Goal: Task Accomplishment & Management: Use online tool/utility

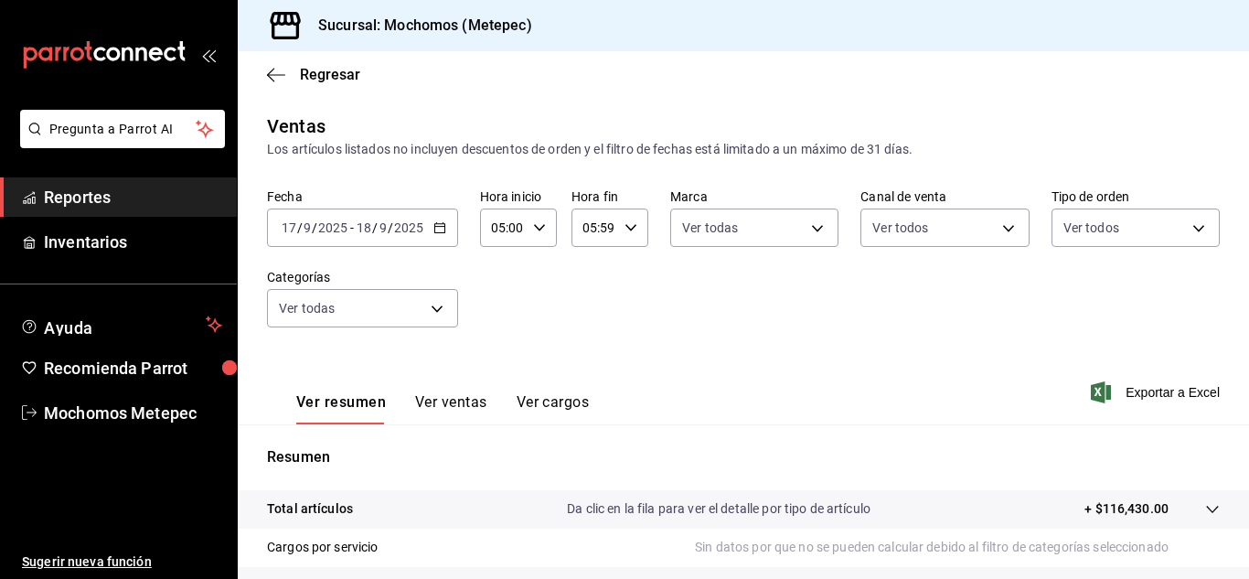
scroll to position [180, 0]
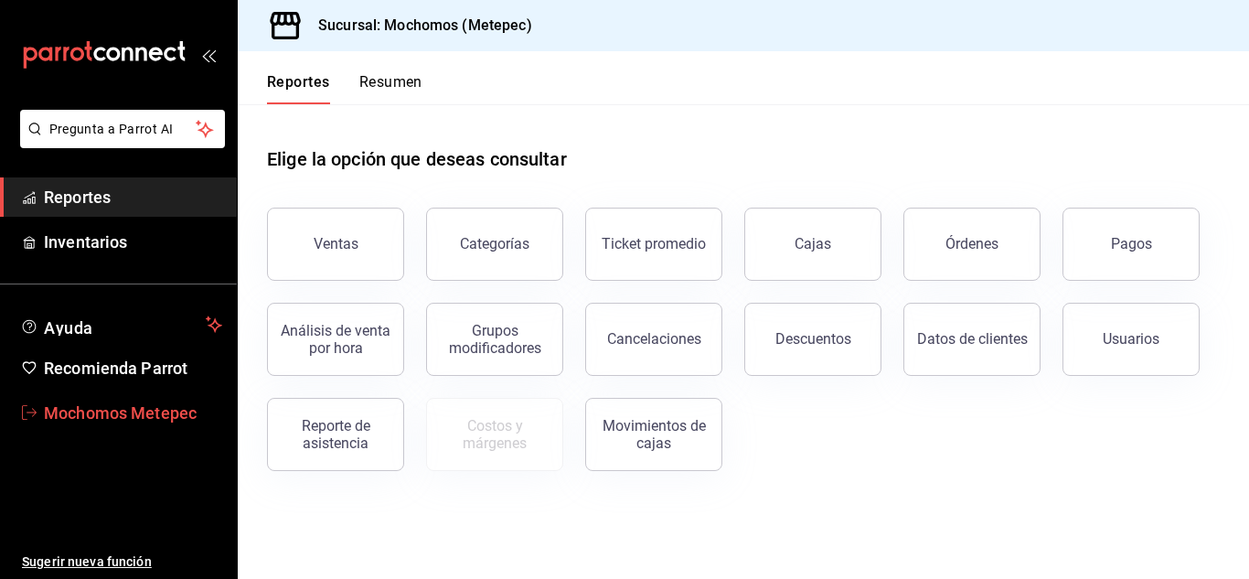
click at [47, 412] on span "Mochomos Metepec" at bounding box center [133, 413] width 178 height 25
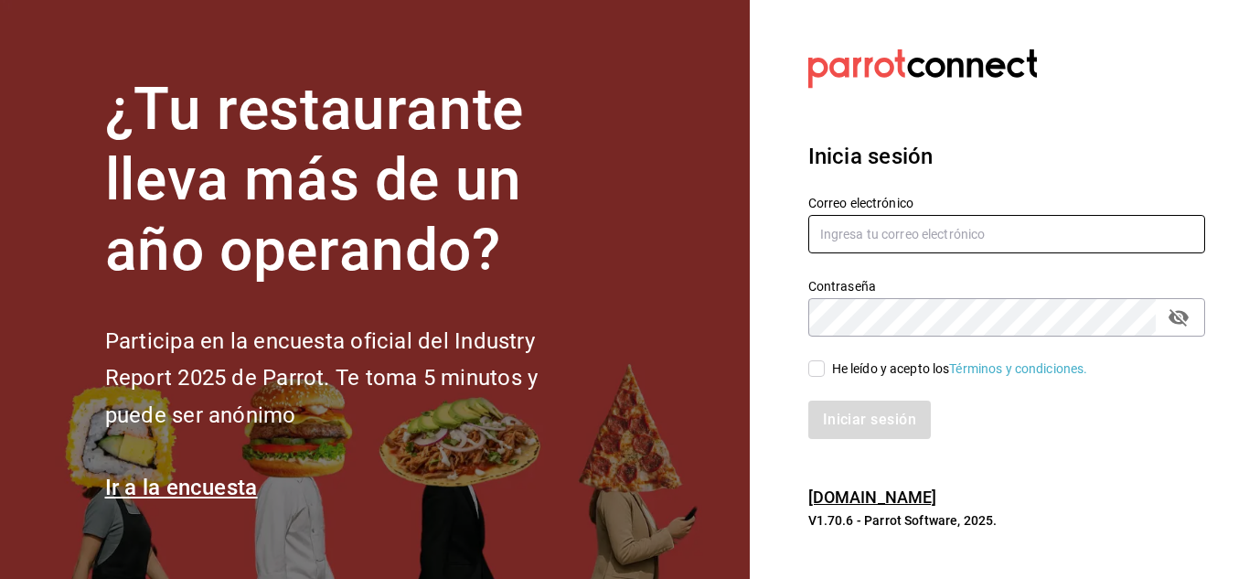
type input "mochomos.metepec@grupocosteno.com"
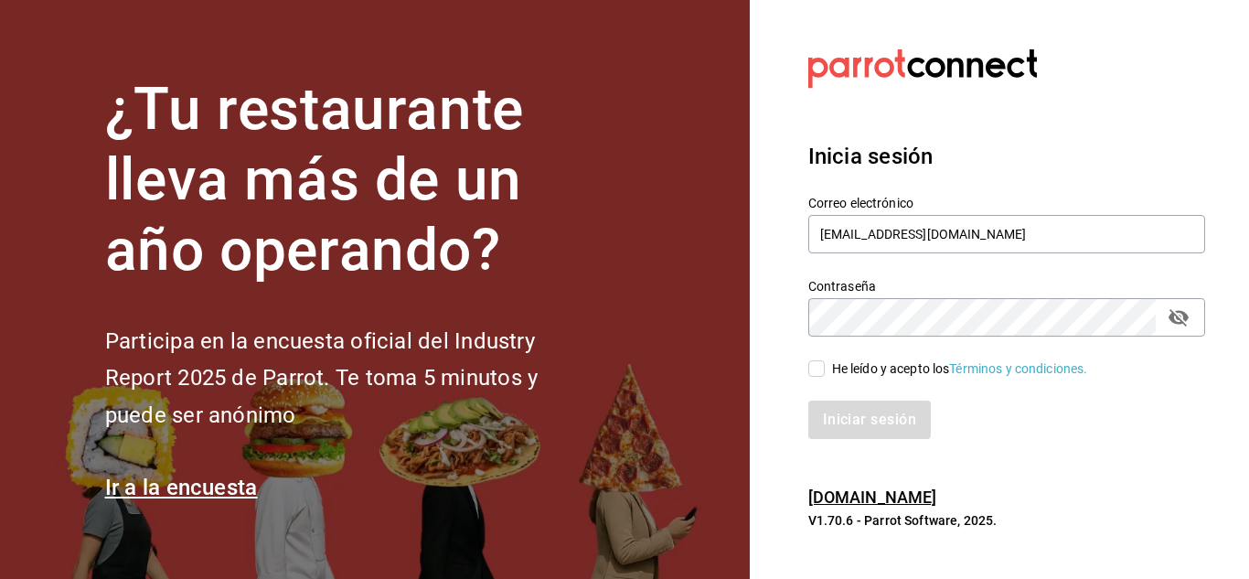
click at [817, 365] on input "He leído y acepto los Términos y condiciones." at bounding box center [816, 368] width 16 height 16
checkbox input "true"
click at [850, 414] on button "Iniciar sesión" at bounding box center [870, 420] width 124 height 38
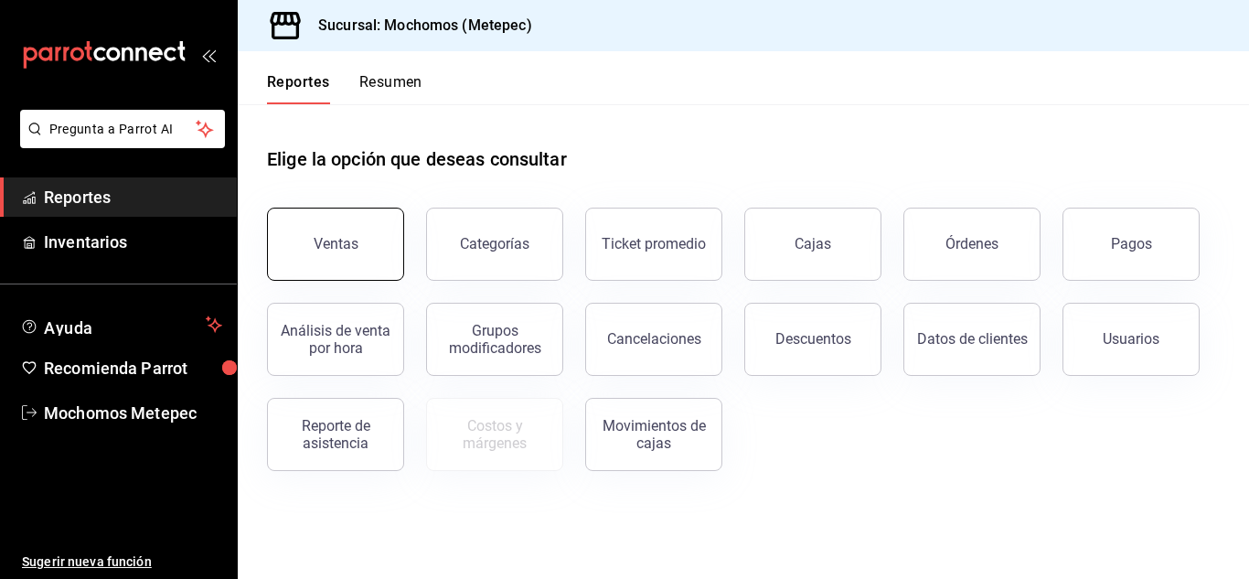
click at [351, 261] on button "Ventas" at bounding box center [335, 244] width 137 height 73
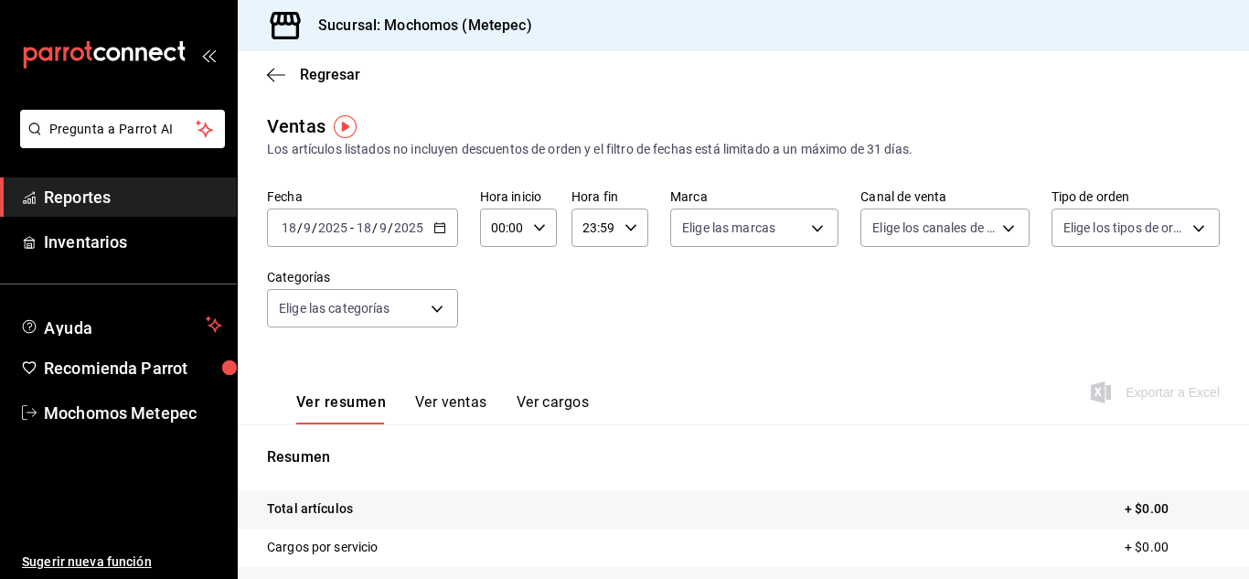
click at [536, 230] on icon "button" at bounding box center [539, 227] width 13 height 13
click at [496, 319] on span "05" at bounding box center [498, 317] width 8 height 15
type input "05:00"
click at [626, 232] on div at bounding box center [624, 289] width 1249 height 579
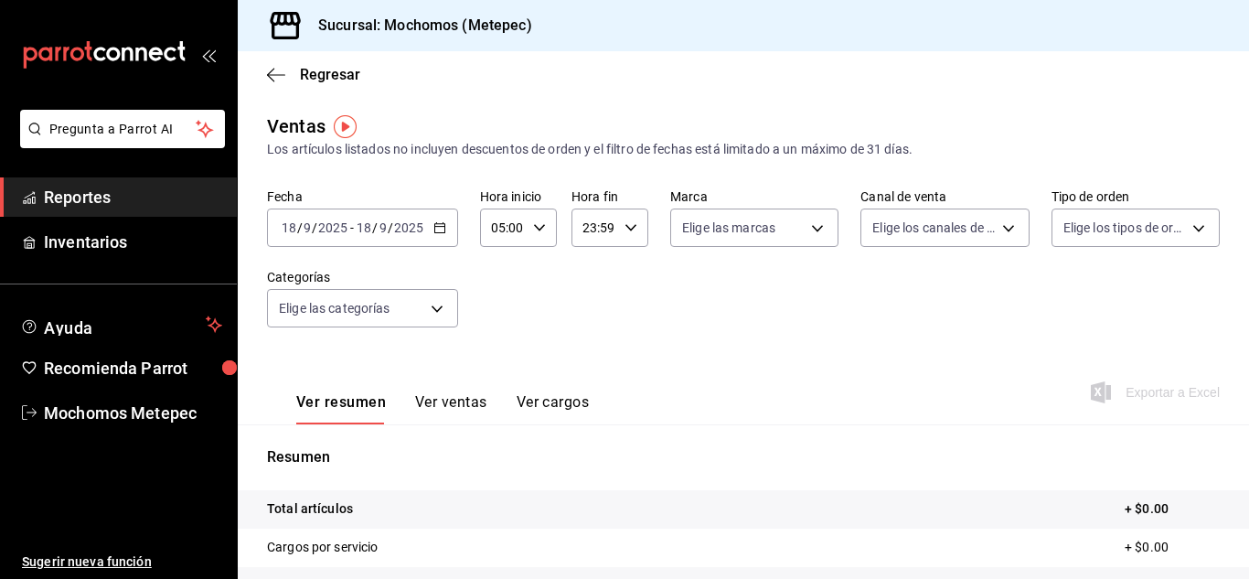
click at [626, 232] on icon "button" at bounding box center [631, 227] width 13 height 13
click at [585, 309] on span "05" at bounding box center [587, 310] width 8 height 15
click at [626, 271] on span "00" at bounding box center [625, 274] width 8 height 15
type input "05:00"
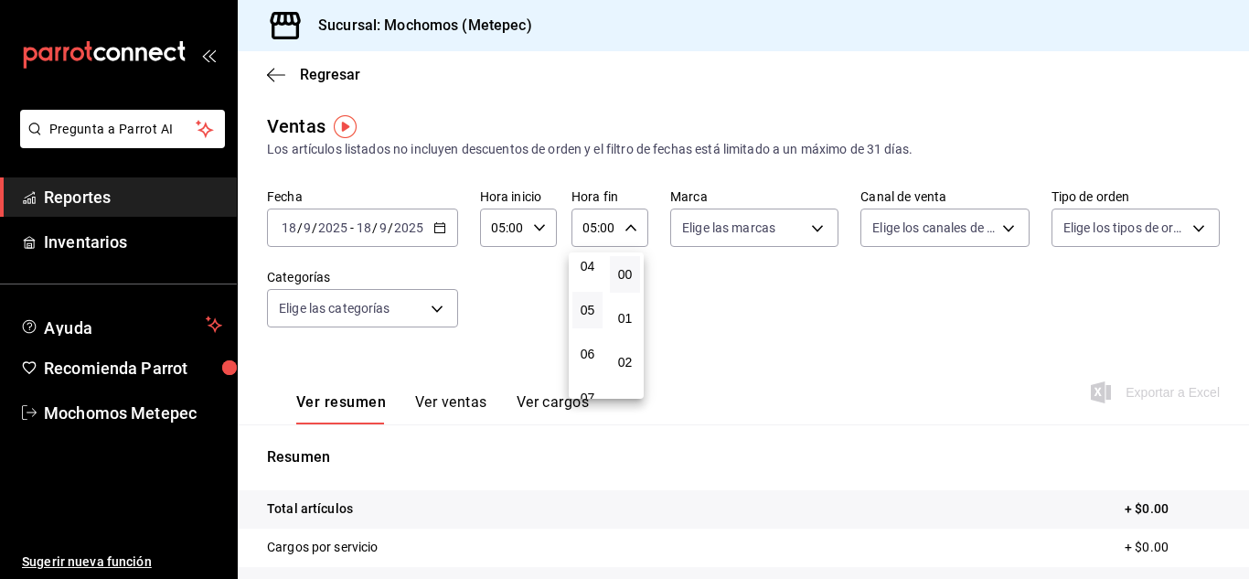
click at [433, 229] on div at bounding box center [624, 289] width 1249 height 579
click at [433, 229] on icon "button" at bounding box center [439, 227] width 13 height 13
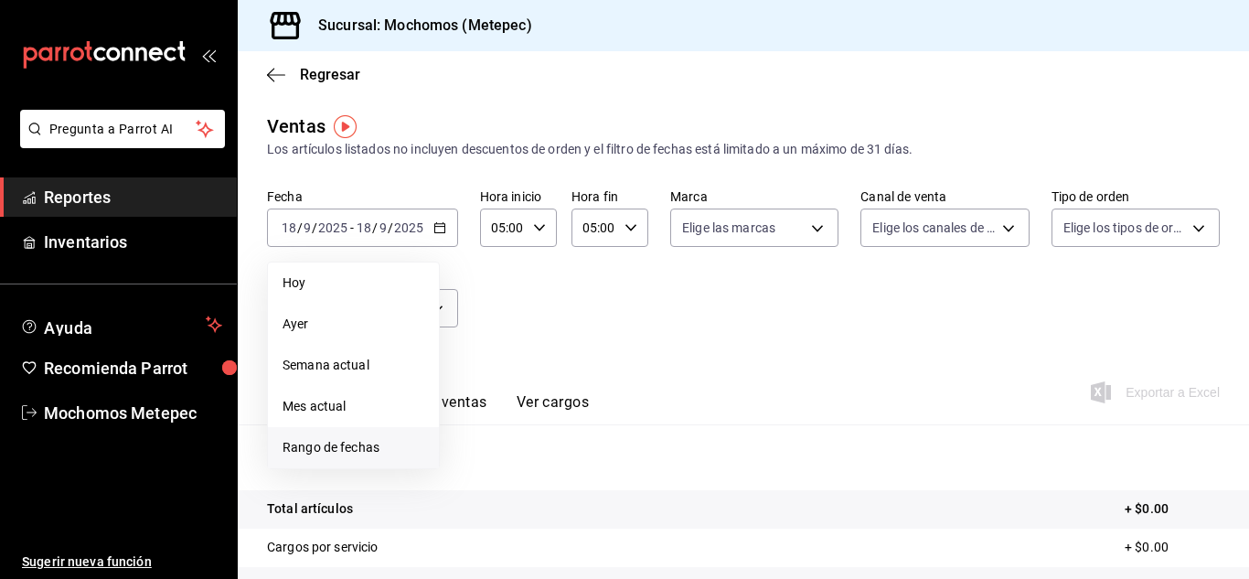
click at [323, 455] on span "Rango de fechas" at bounding box center [354, 447] width 142 height 19
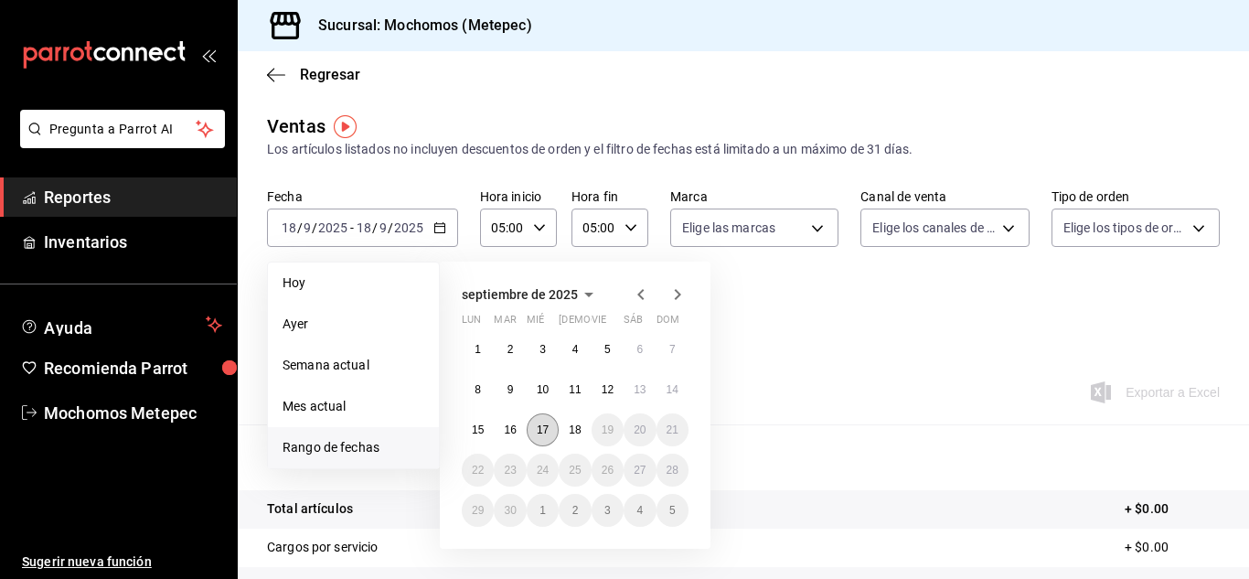
click at [540, 428] on abbr "17" at bounding box center [543, 429] width 12 height 13
click at [577, 423] on button "18" at bounding box center [575, 429] width 32 height 33
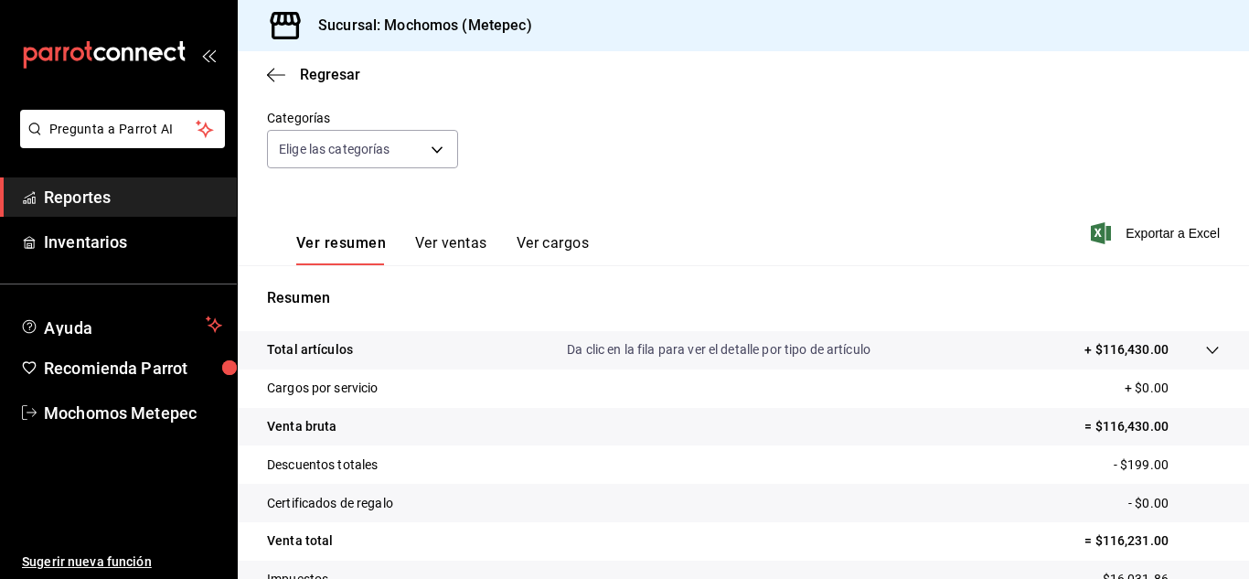
scroll to position [160, 0]
click at [1129, 234] on span "Exportar a Excel" at bounding box center [1157, 232] width 125 height 22
